Goal: Information Seeking & Learning: Learn about a topic

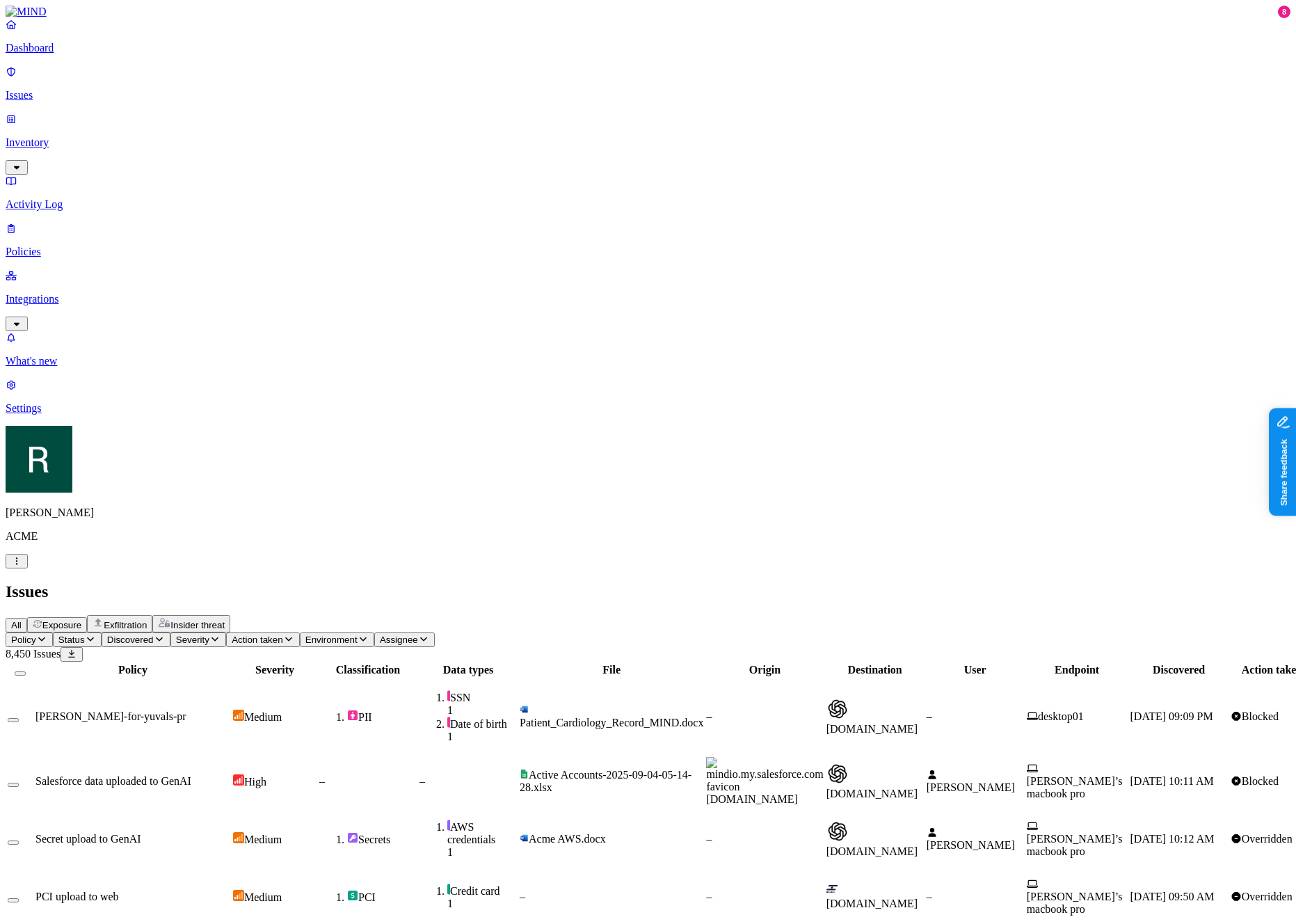
scroll to position [92, 0]
click at [81, 620] on span "Exposure" at bounding box center [61, 625] width 39 height 10
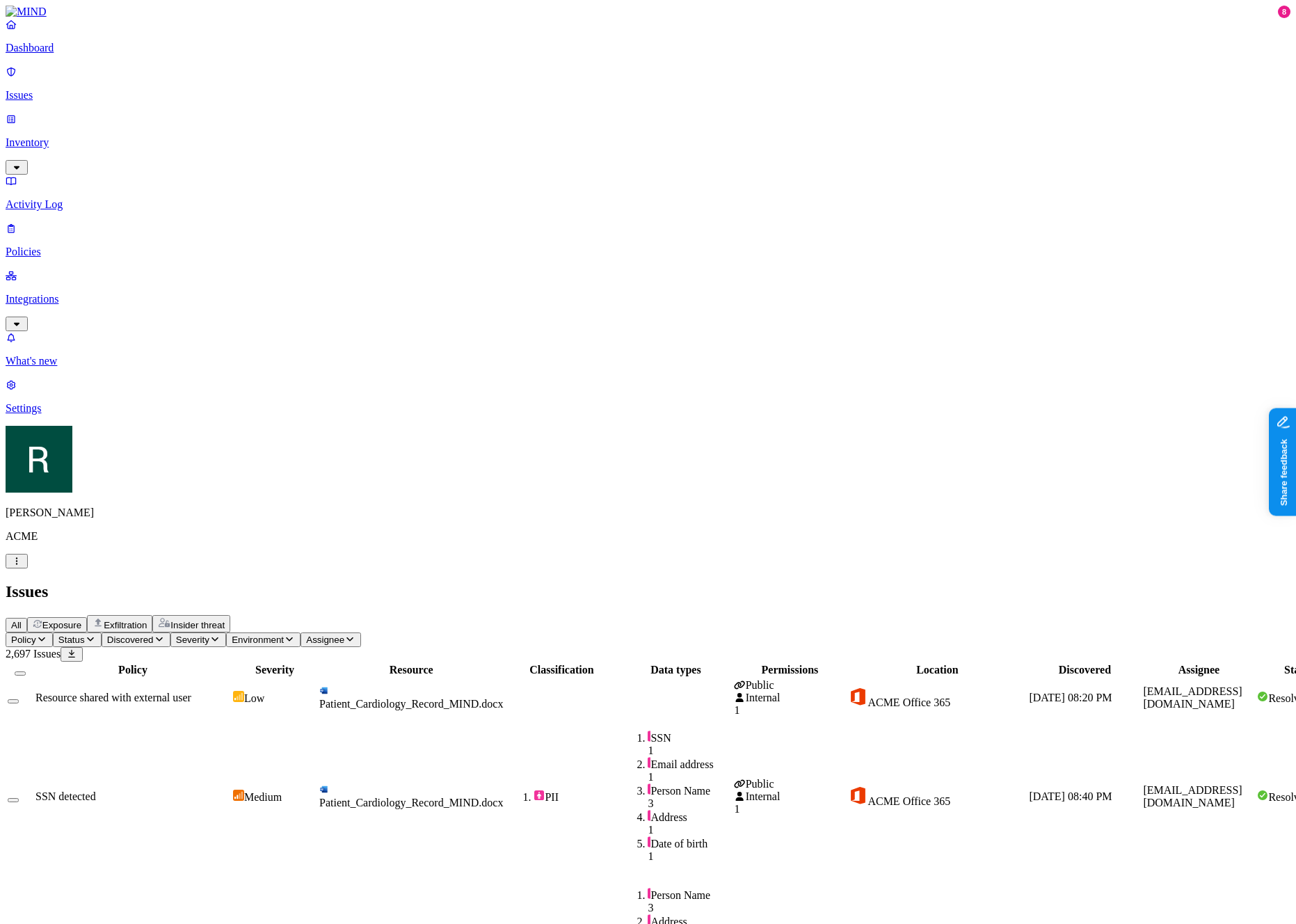
click at [503, 697] on span "Patient_Cardiology_Record_MIND.docx" at bounding box center [411, 703] width 184 height 12
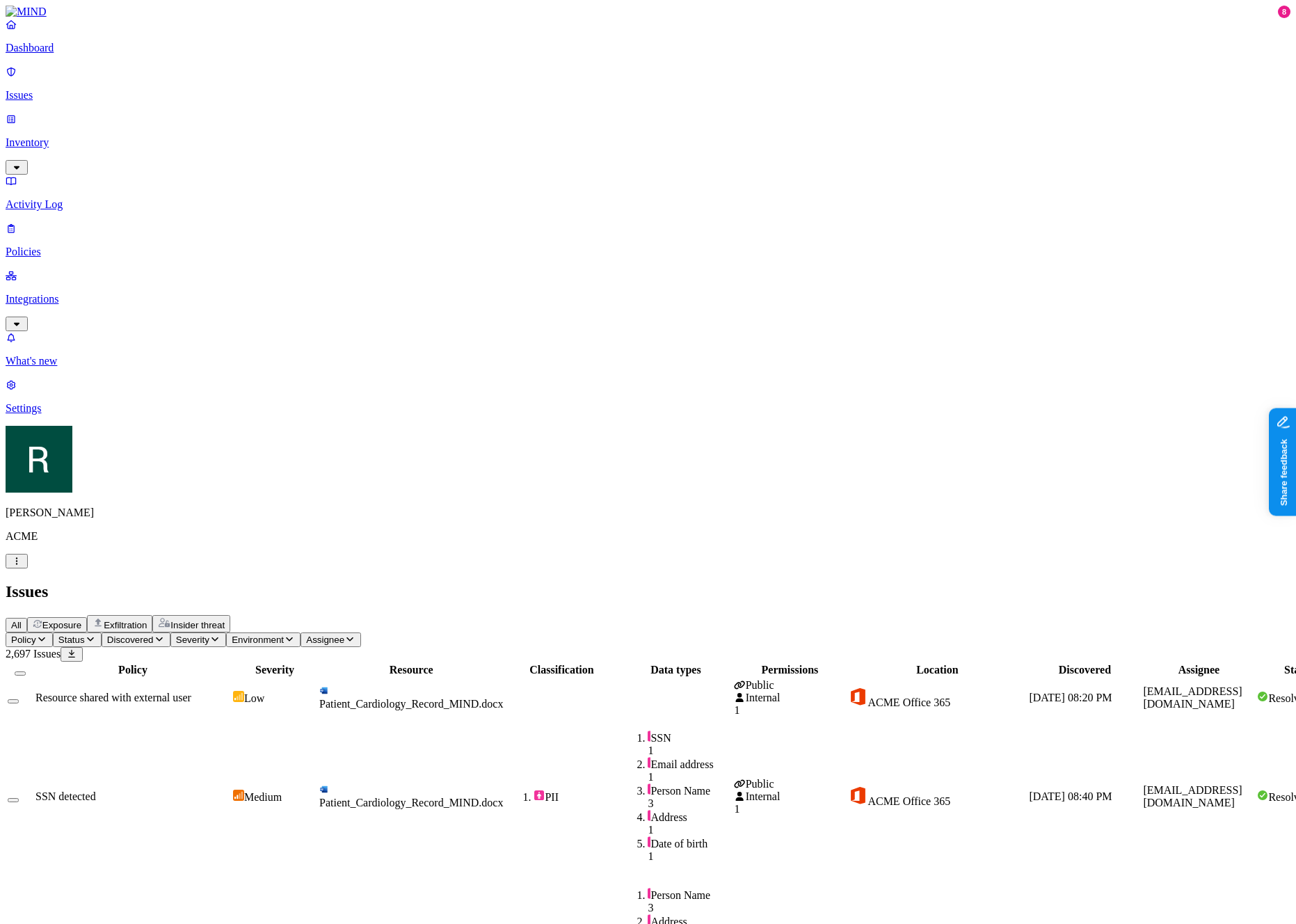
click at [284, 634] on span "Environment" at bounding box center [257, 639] width 52 height 10
click at [454, 133] on span "Cloud" at bounding box center [450, 137] width 27 height 12
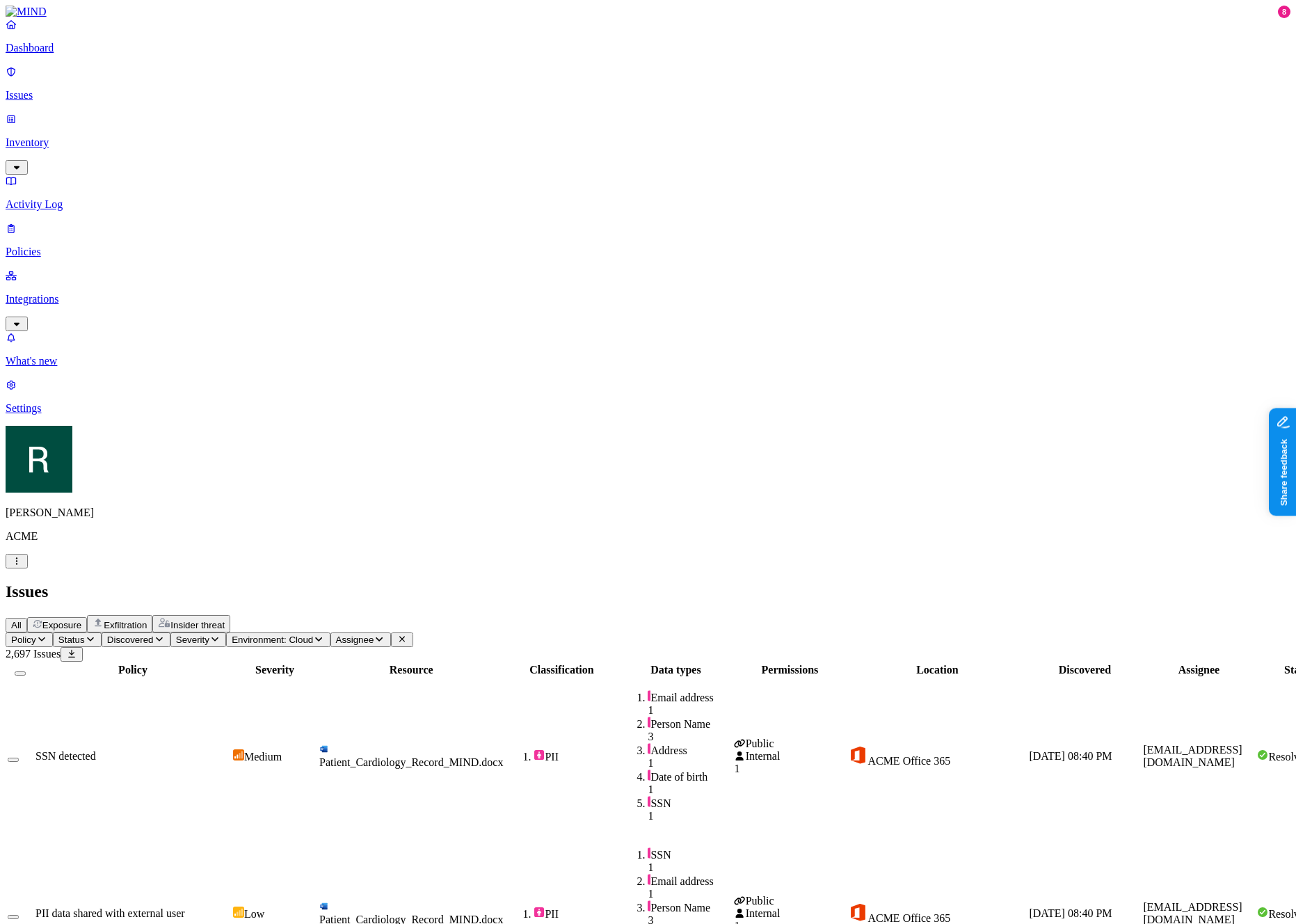
click at [313, 634] on span "Environment: Cloud" at bounding box center [272, 639] width 81 height 10
click at [467, 162] on span "Endpoint" at bounding box center [457, 161] width 41 height 12
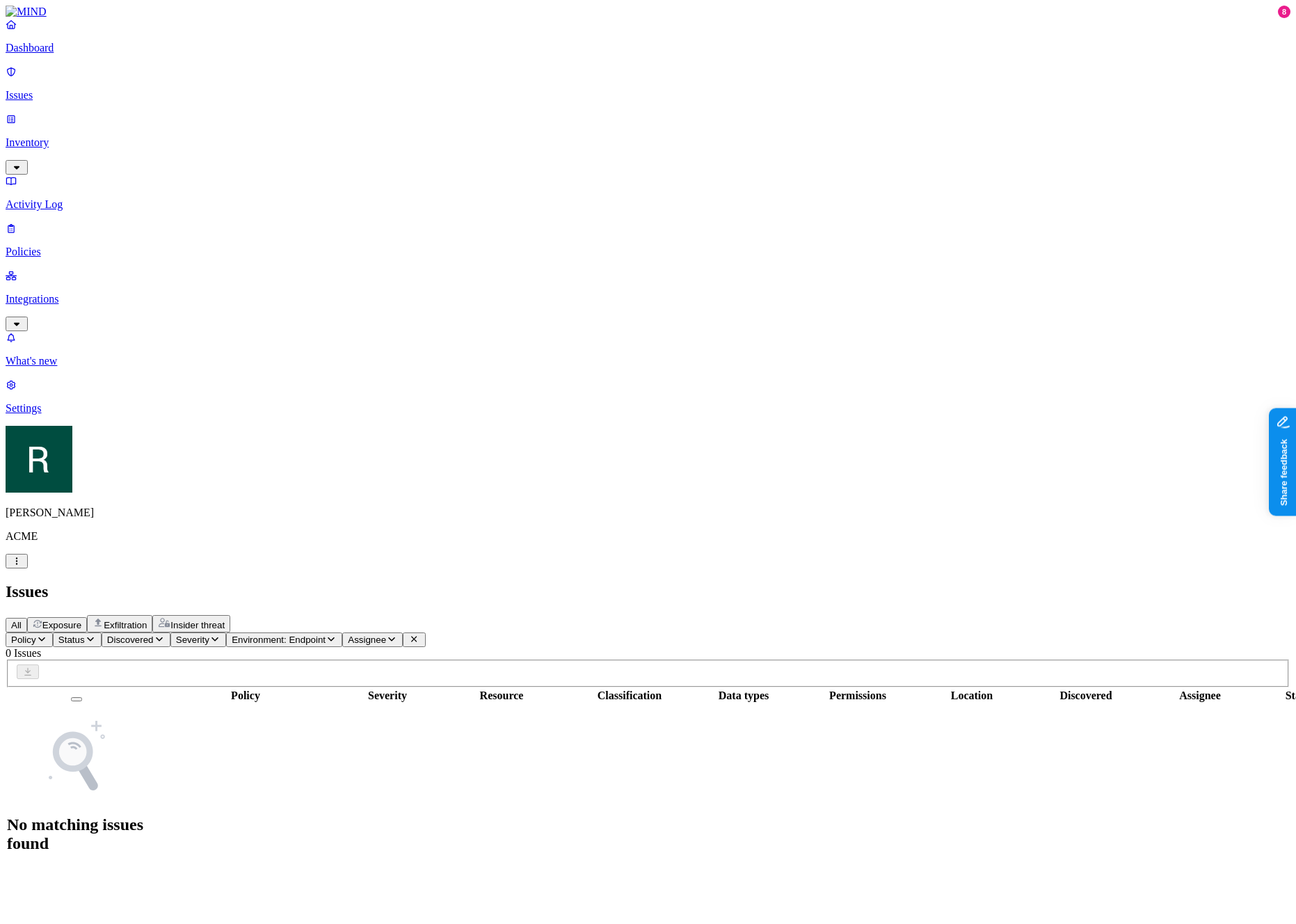
click at [326, 634] on span "Environment: Endpoint" at bounding box center [278, 639] width 94 height 10
click at [146, 815] on h1 "No matching issues found" at bounding box center [76, 834] width 139 height 38
click at [514, 704] on tbody "No matching issues found" at bounding box center [674, 785] width 1336 height 162
click at [47, 634] on icon "button" at bounding box center [42, 639] width 11 height 9
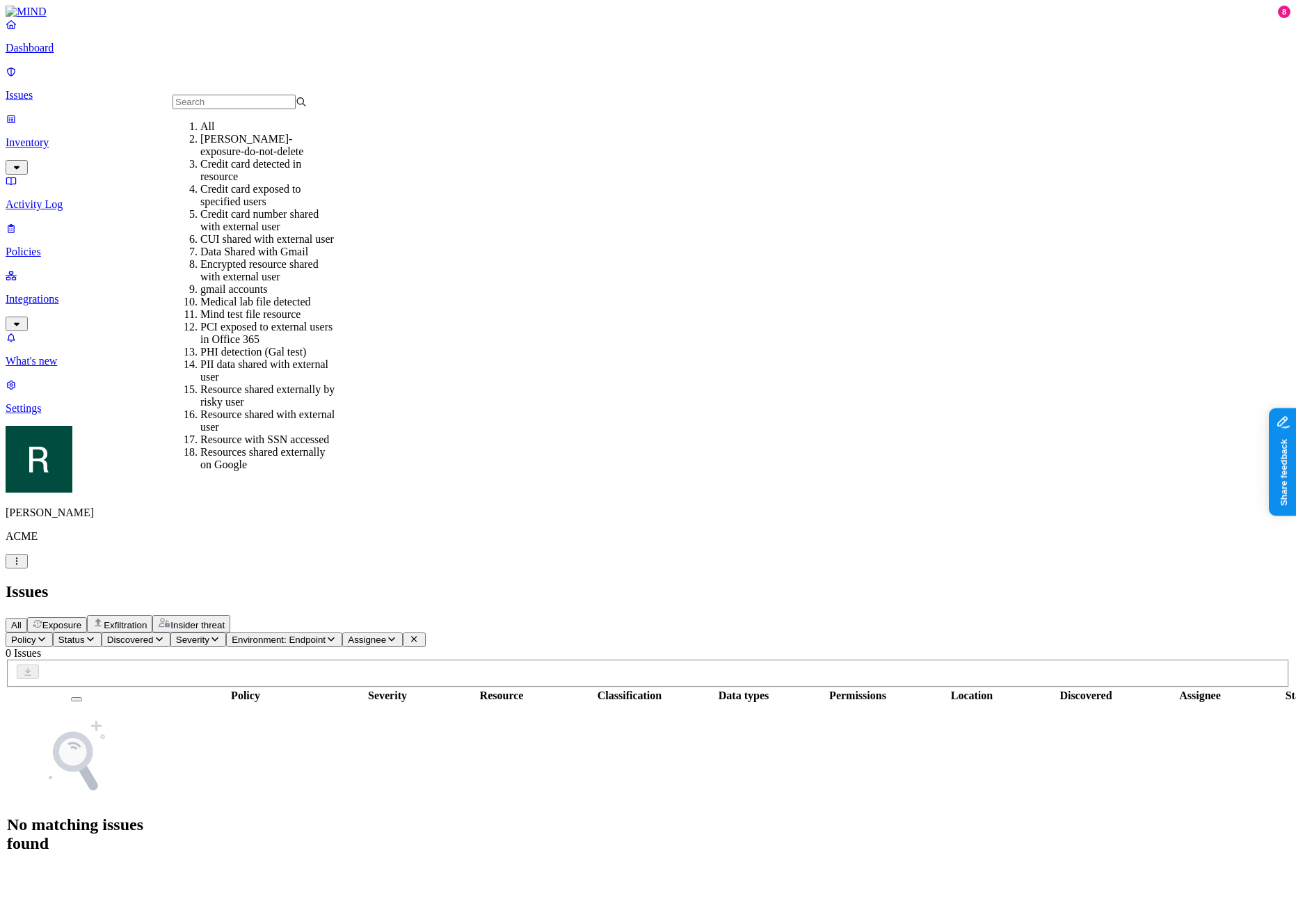
click at [326, 634] on span "Environment: Endpoint" at bounding box center [278, 639] width 94 height 10
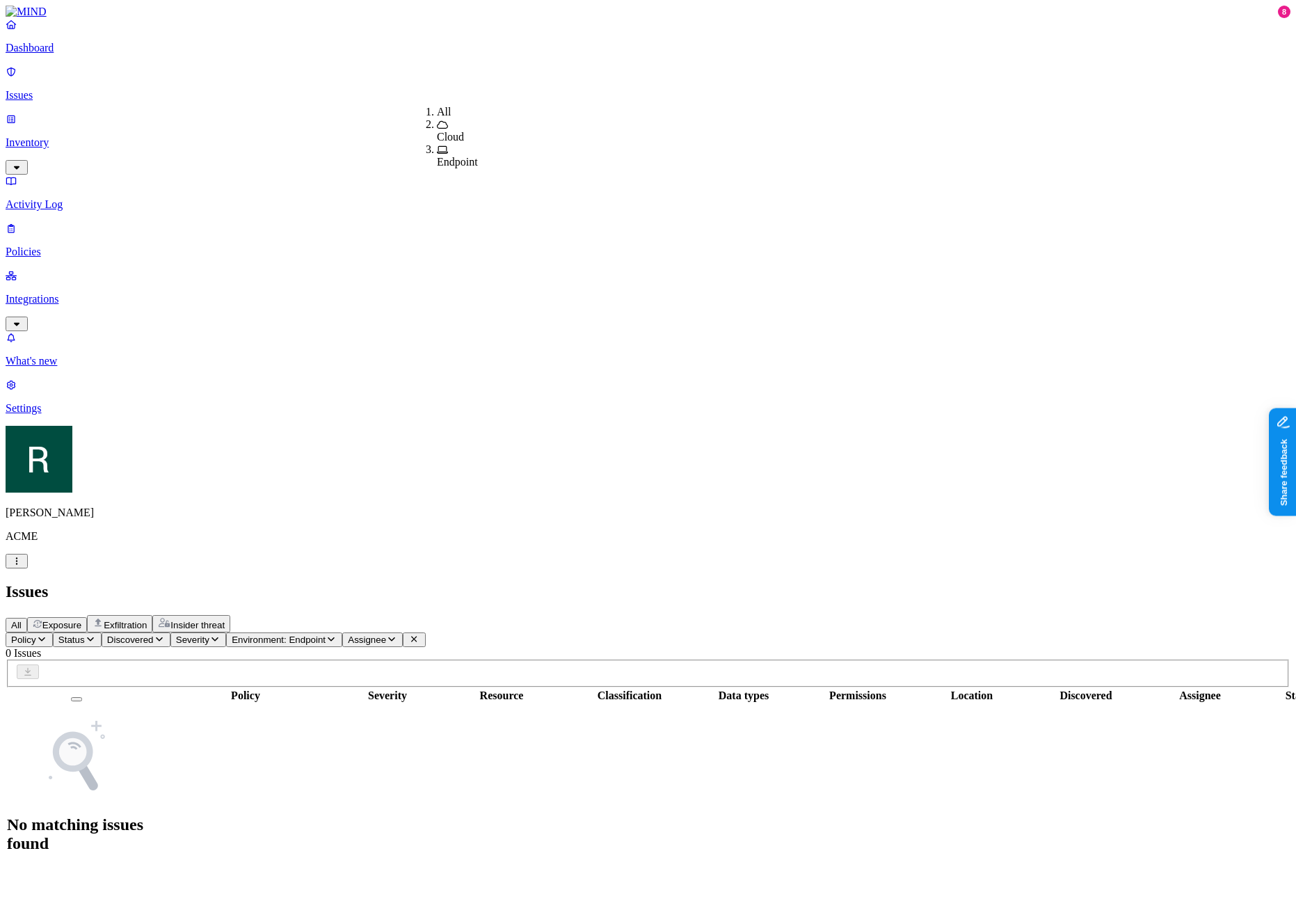
click at [437, 109] on div "All" at bounding box center [437, 111] width 0 height 12
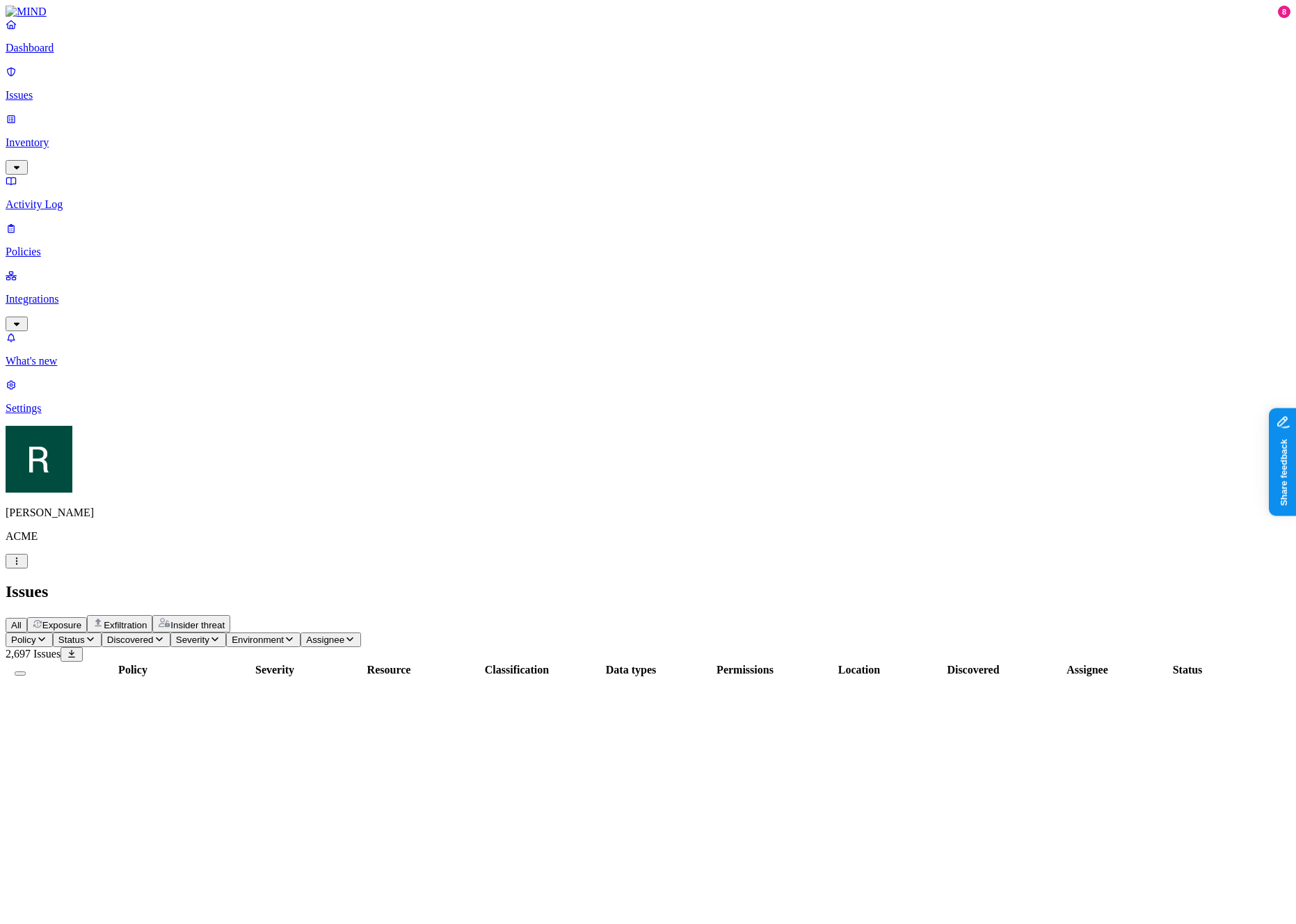
click at [502, 615] on div "All Exposure Exfiltration Insider threat" at bounding box center [648, 624] width 1286 height 17
click at [53, 632] on button "Policy" at bounding box center [29, 639] width 47 height 14
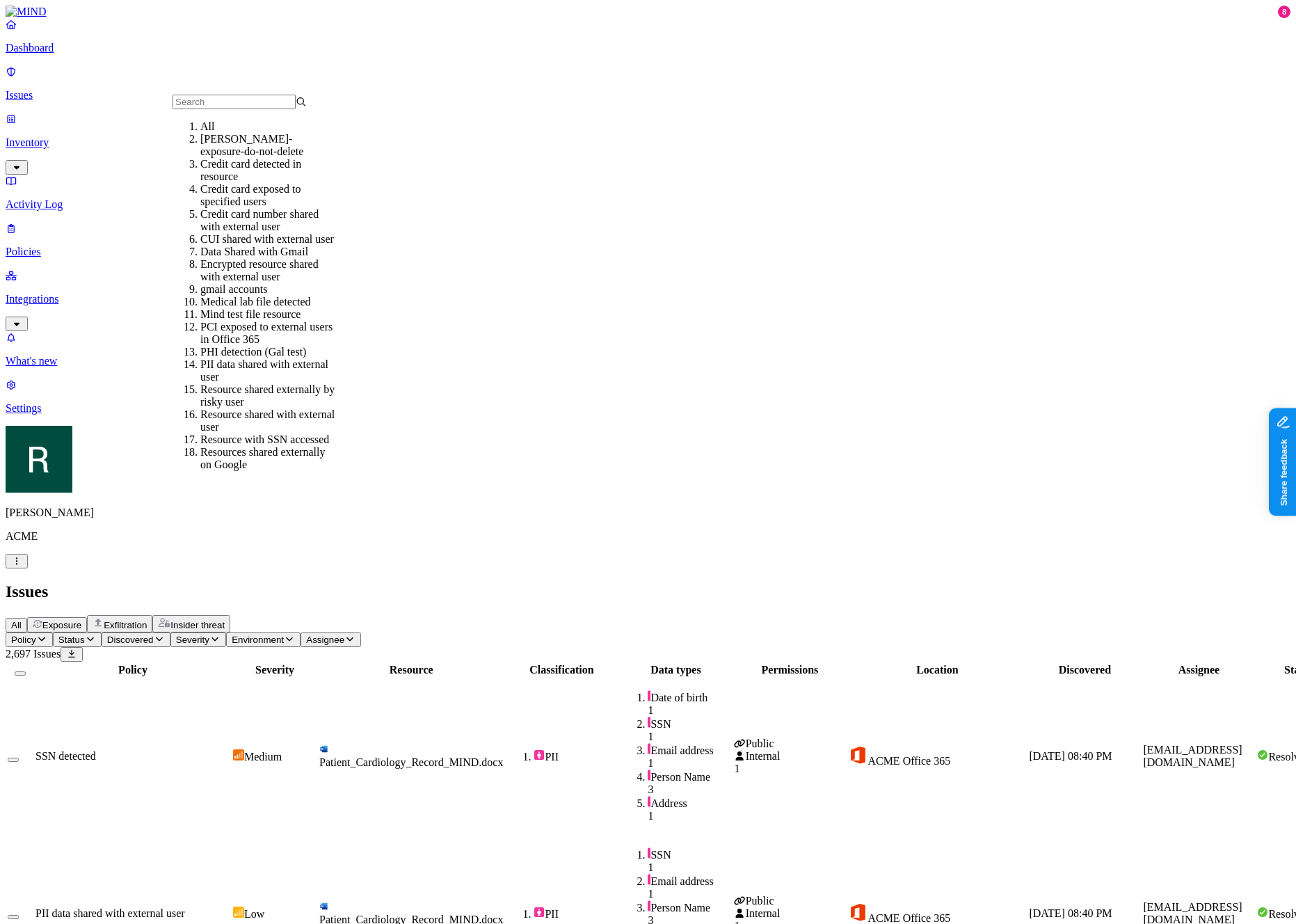
click at [236, 150] on div "[PERSON_NAME]-exposure-do-not-delete" at bounding box center [267, 145] width 134 height 25
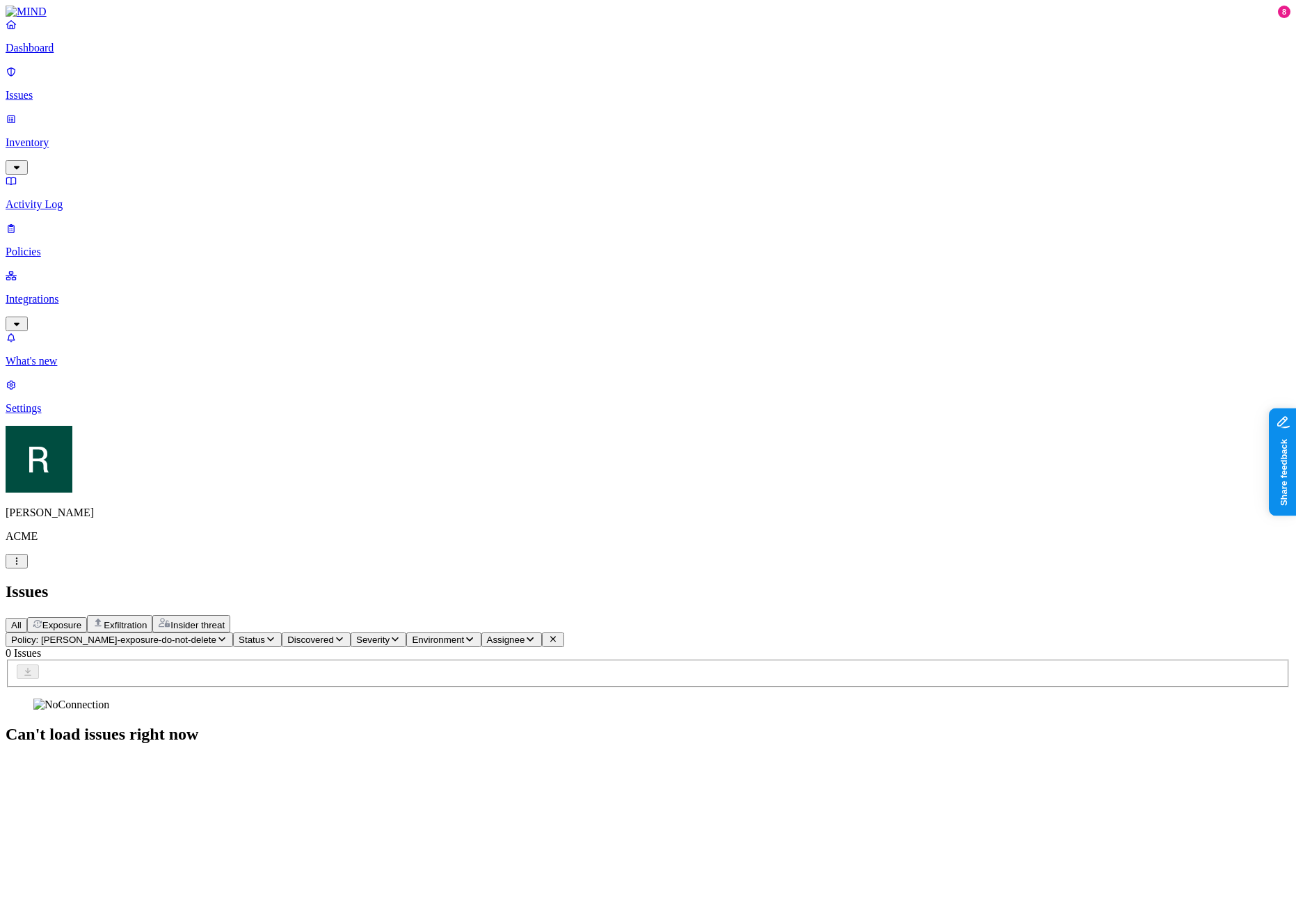
click at [147, 620] on span "Exfiltration" at bounding box center [126, 625] width 43 height 10
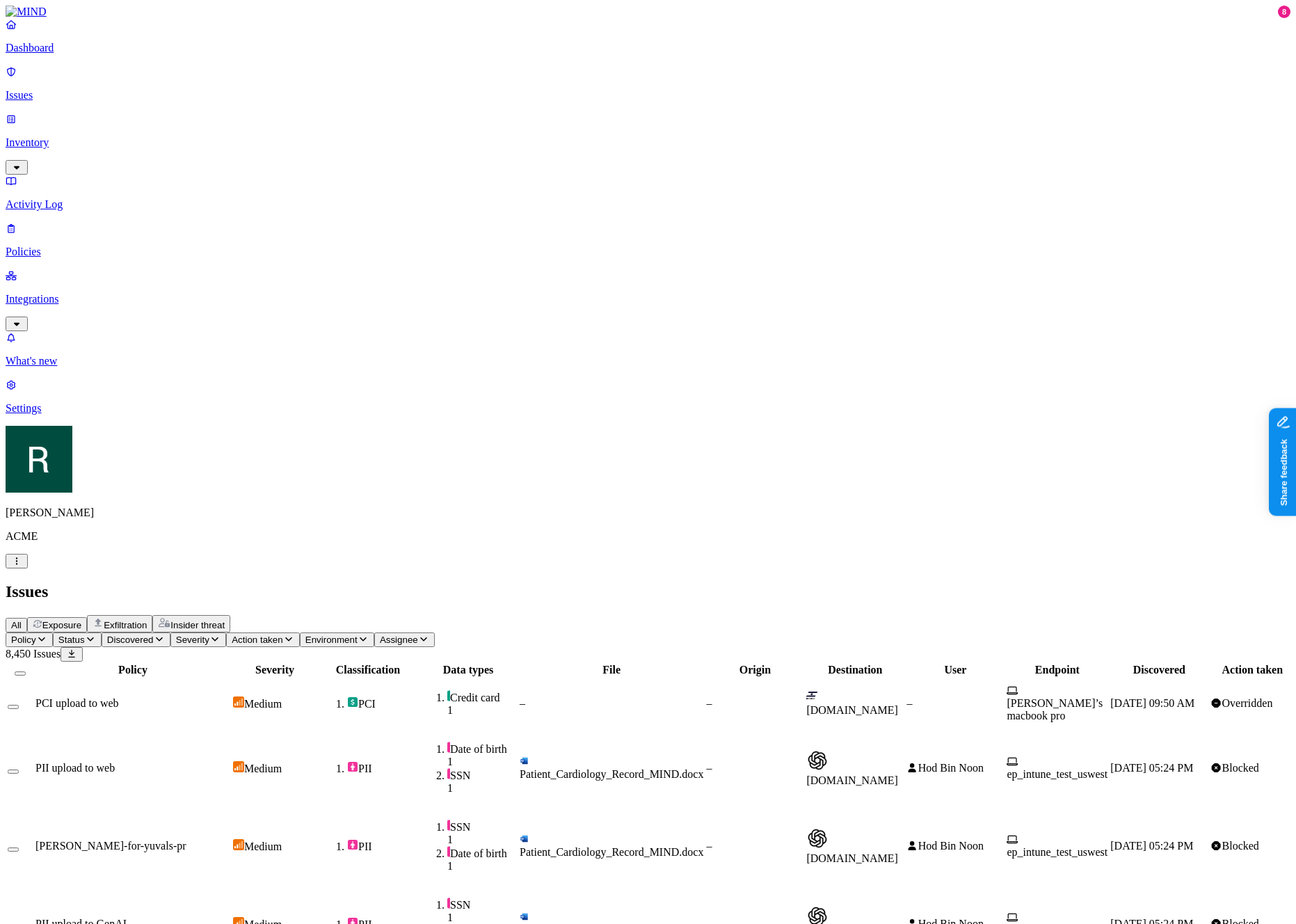
click at [225, 620] on span "Insider threat" at bounding box center [197, 625] width 54 height 10
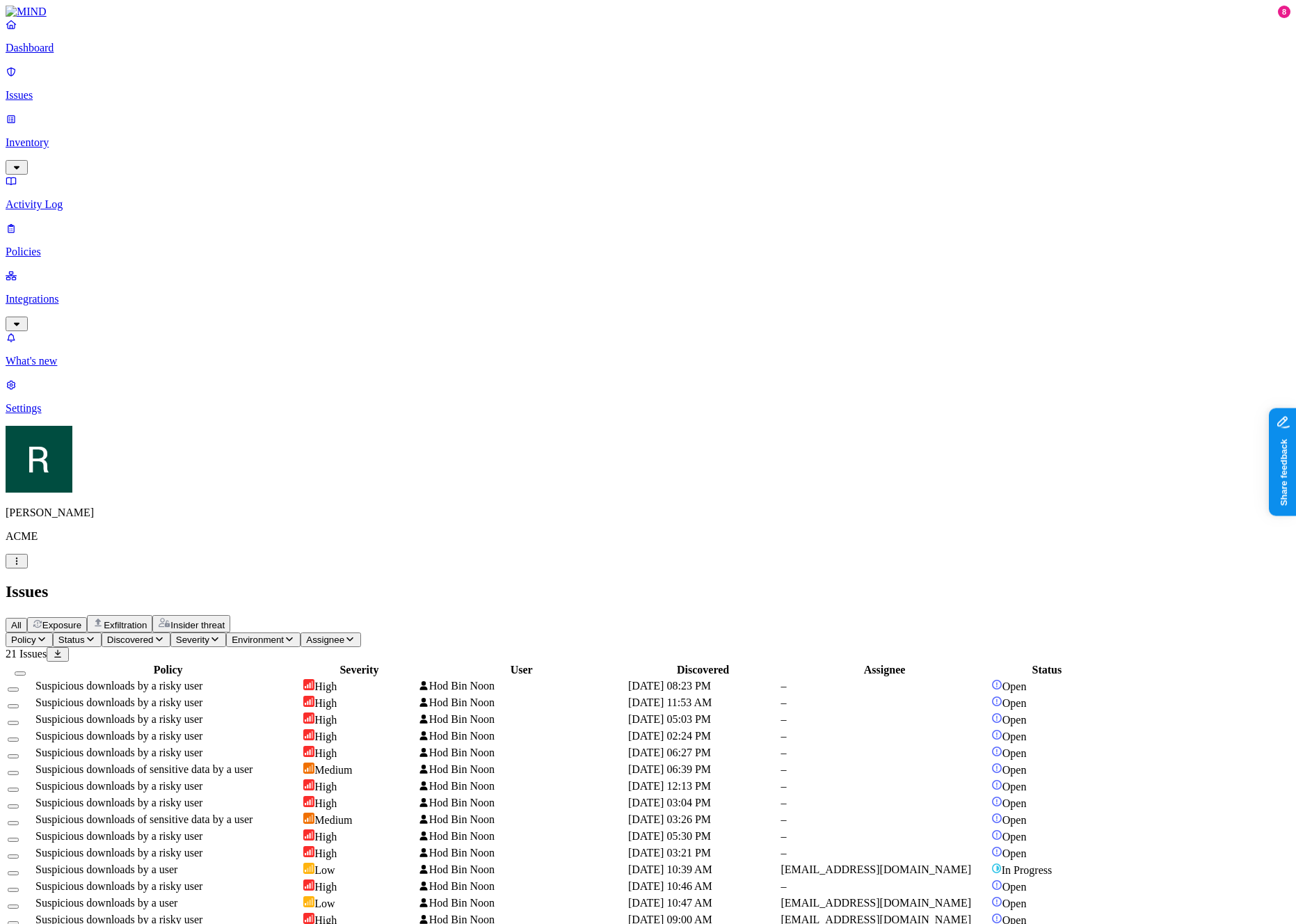
click at [274, 615] on div "All Exposure Exfiltration Insider threat" at bounding box center [648, 624] width 1286 height 17
click at [87, 617] on button "Exposure" at bounding box center [57, 625] width 59 height 15
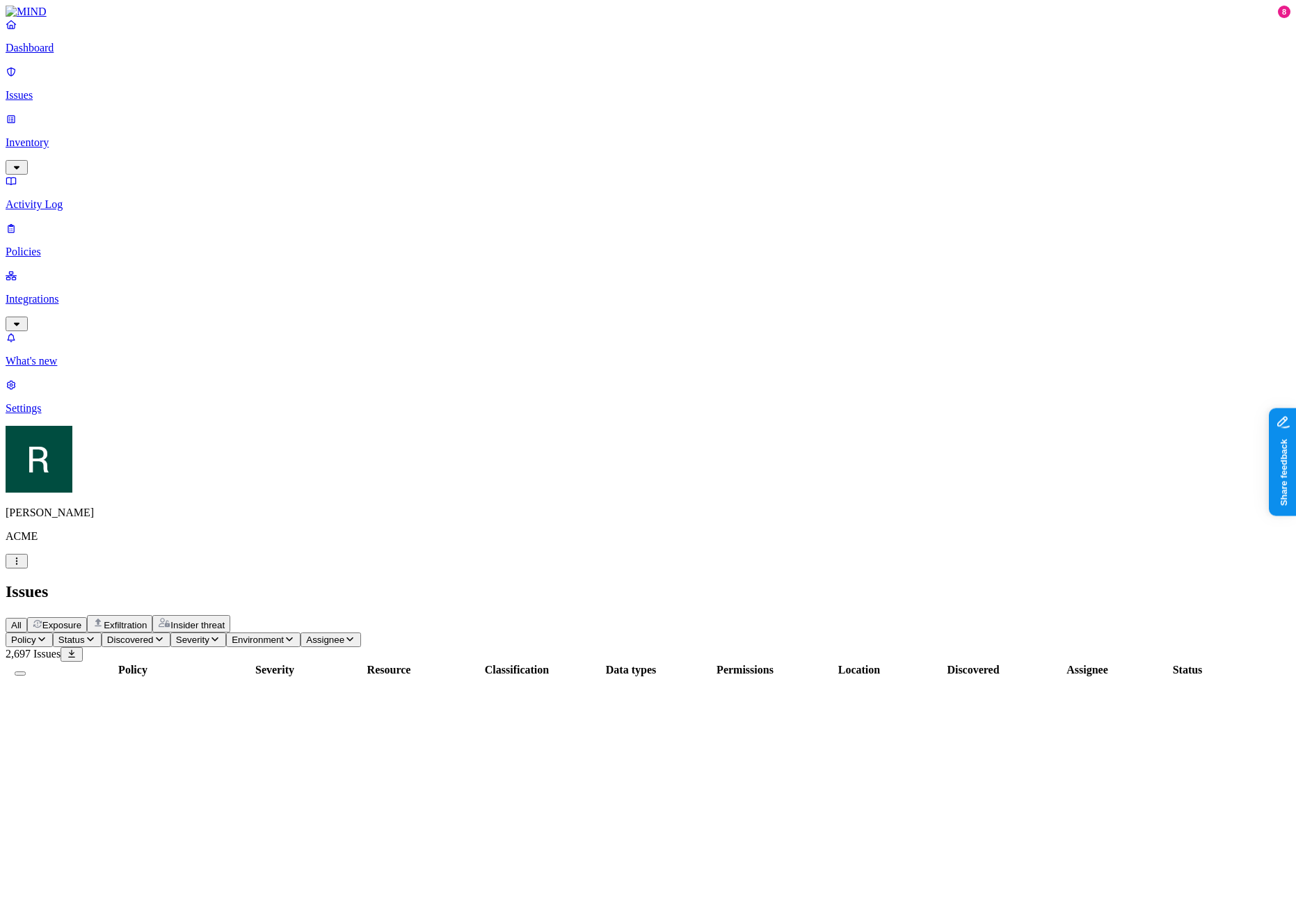
click at [22, 620] on span "All" at bounding box center [16, 625] width 10 height 10
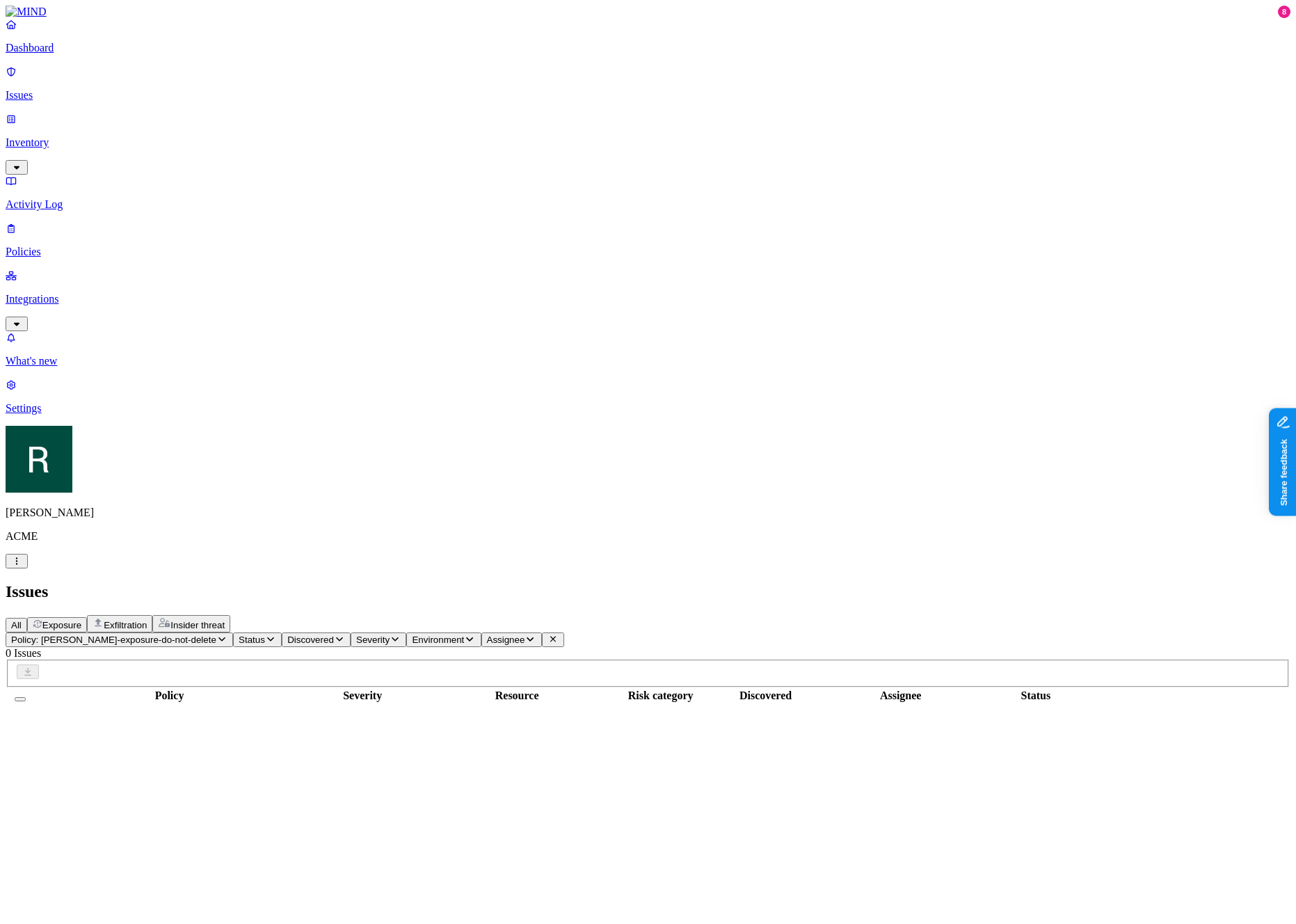
click at [271, 615] on div "All Exposure Exfiltration Insider threat" at bounding box center [648, 624] width 1286 height 17
click at [81, 620] on span "Exposure" at bounding box center [61, 625] width 39 height 10
click at [152, 615] on button "Exfiltration" at bounding box center [119, 624] width 65 height 17
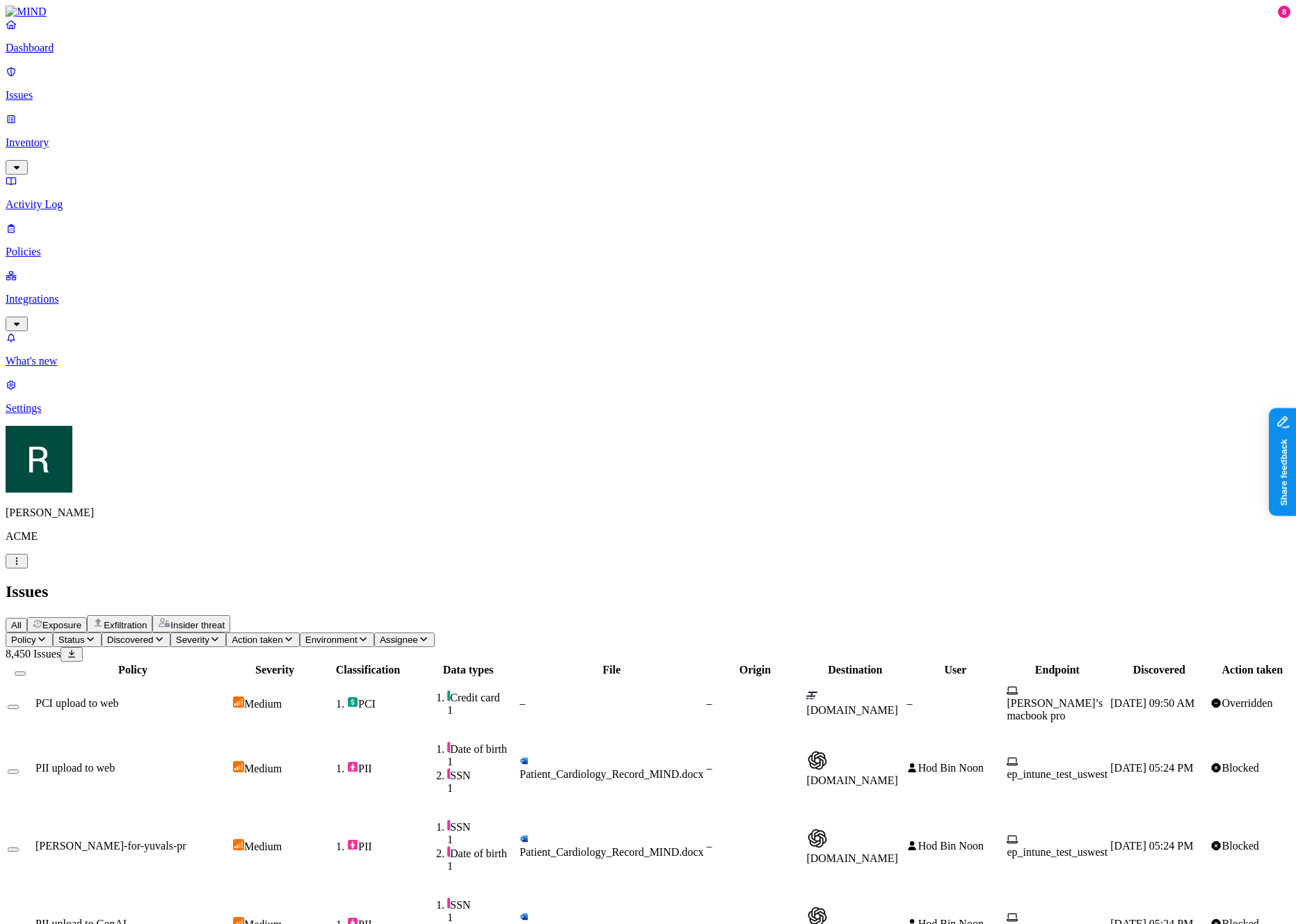
click at [282, 634] on span "Action taken" at bounding box center [257, 639] width 51 height 10
click at [437, 144] on div "Overridden" at bounding box center [437, 162] width 0 height 38
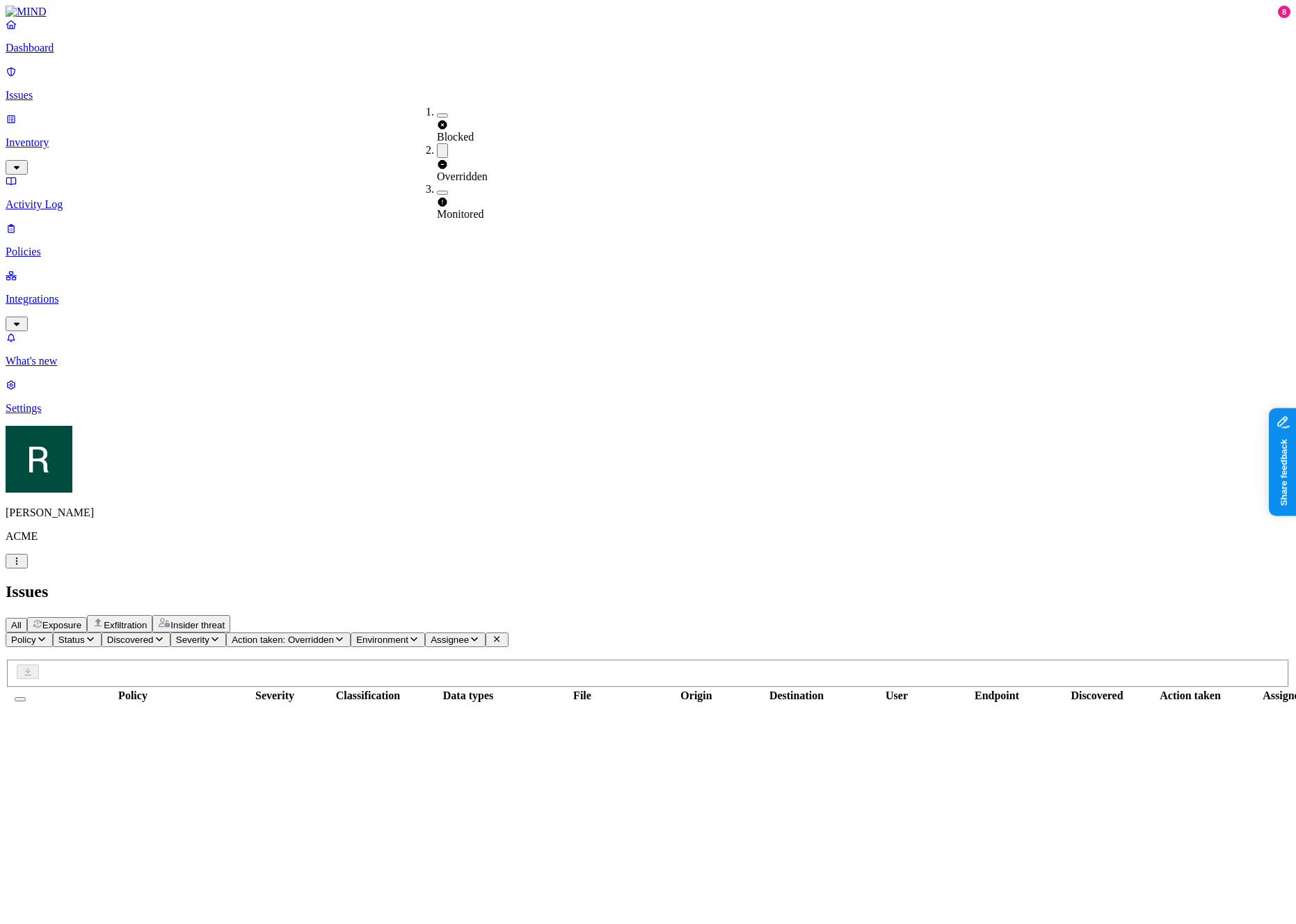
click at [437, 158] on div "Overridden" at bounding box center [437, 170] width 0 height 25
click at [444, 615] on div "All Exposure Exfiltration Insider threat" at bounding box center [648, 624] width 1286 height 17
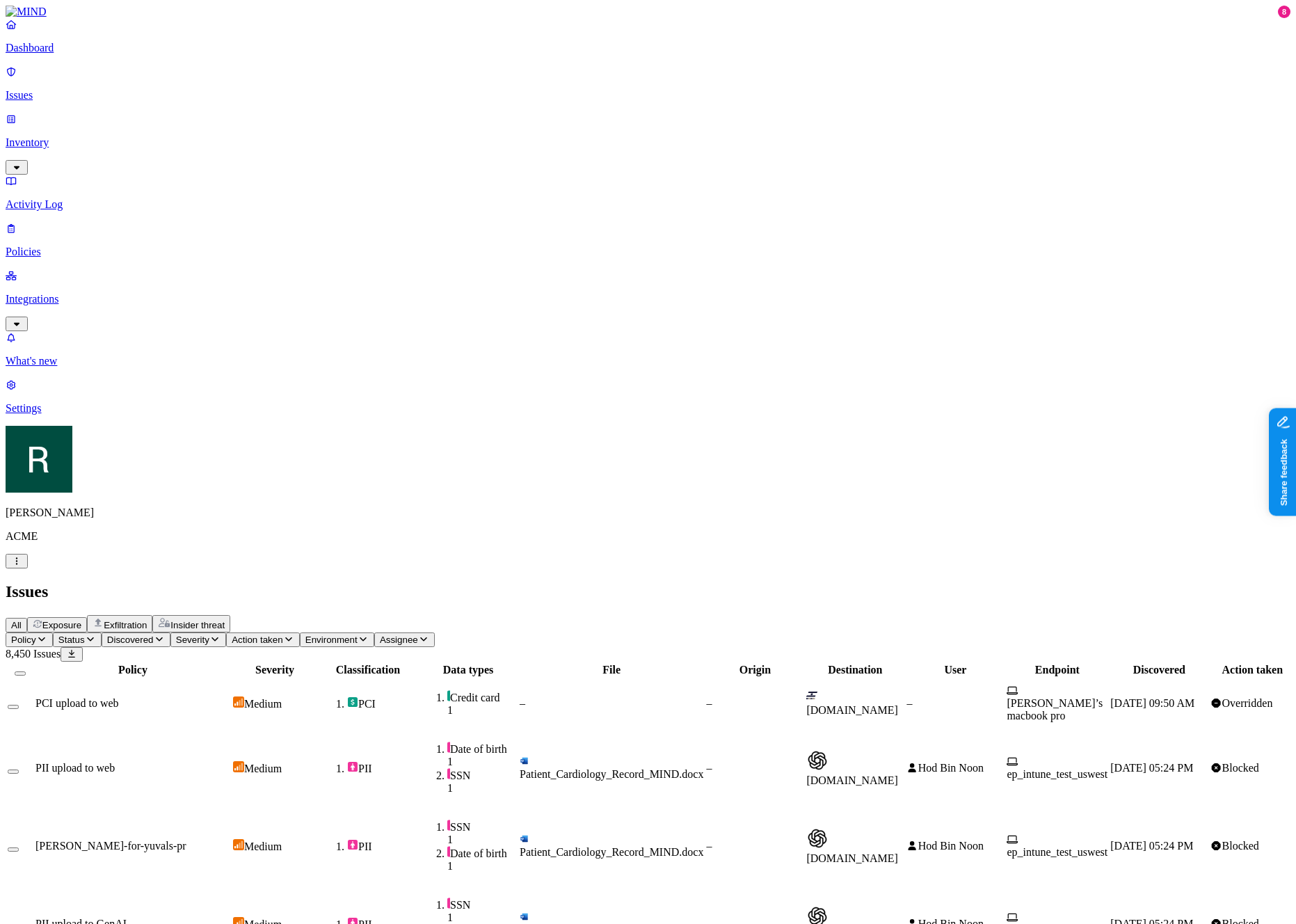
click at [282, 634] on span "Action taken" at bounding box center [257, 639] width 51 height 10
click at [210, 634] on span "Severity" at bounding box center [193, 639] width 33 height 10
click at [622, 582] on div "Issues" at bounding box center [648, 592] width 1286 height 19
click at [210, 634] on span "Severity" at bounding box center [193, 639] width 33 height 10
click at [653, 615] on div "All Exposure Exfiltration Insider threat" at bounding box center [648, 624] width 1286 height 17
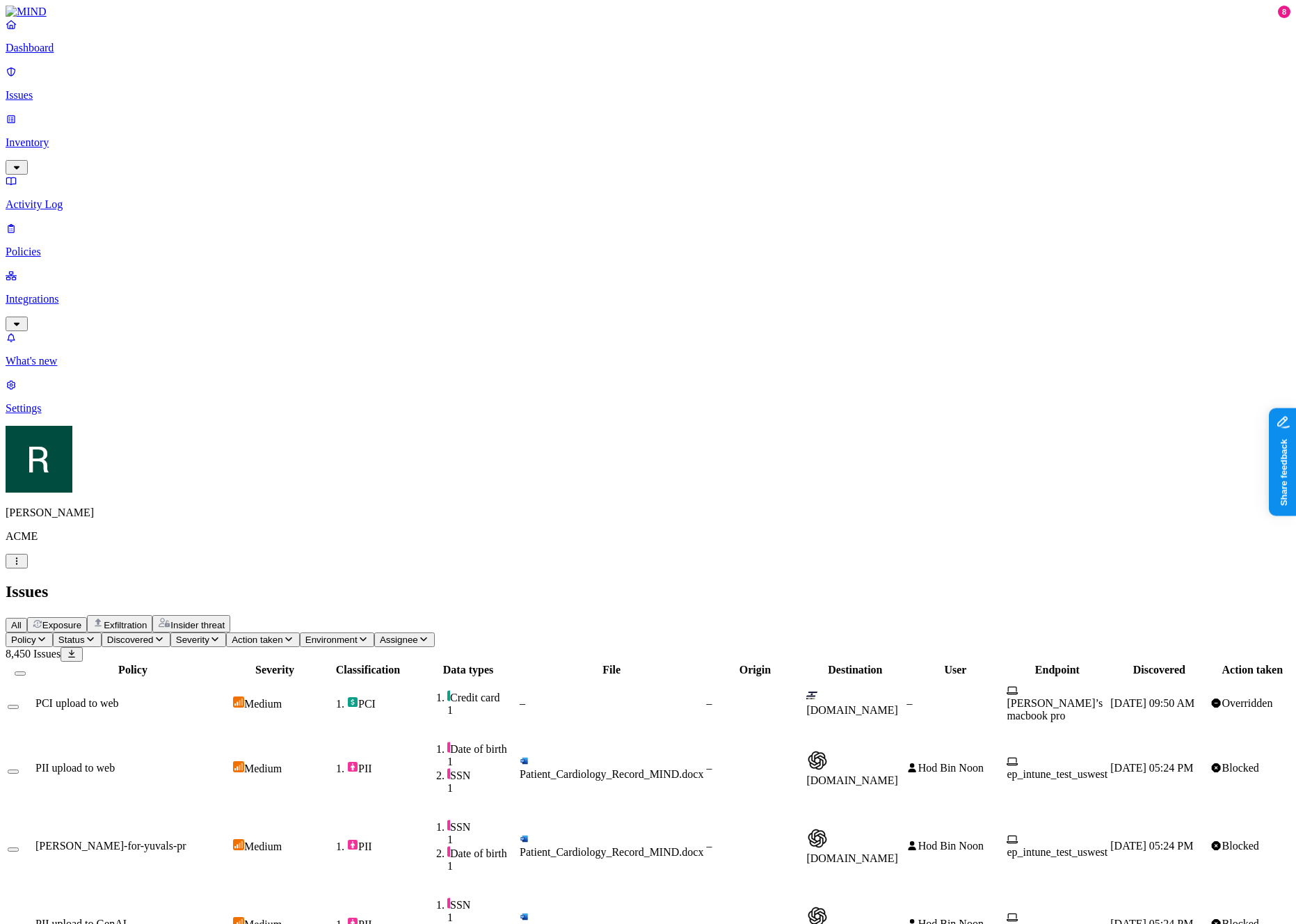
click at [739, 615] on div "All Exposure Exfiltration Insider threat" at bounding box center [648, 624] width 1286 height 17
